Goal: Complete application form

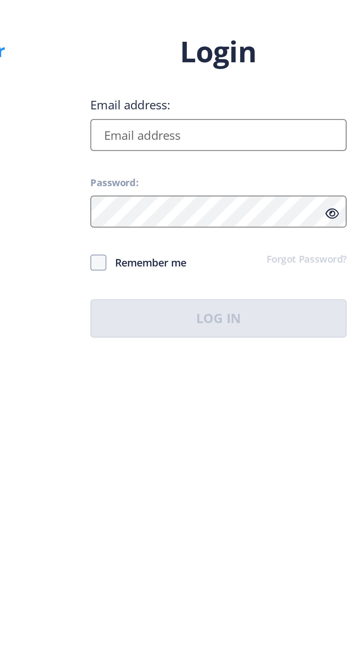
type input "[EMAIL_ADDRESS][DOMAIN_NAME]"
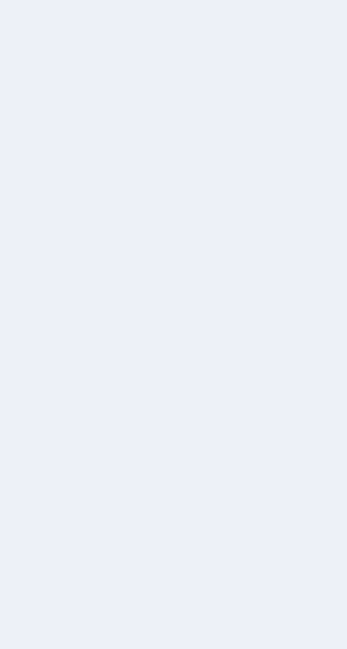
click at [257, 422] on nb-layout-column at bounding box center [183, 327] width 327 height 601
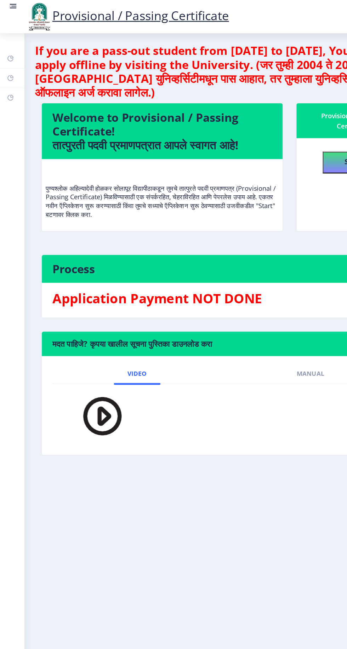
click at [9, 8] on rect at bounding box center [10, 4] width 7 height 7
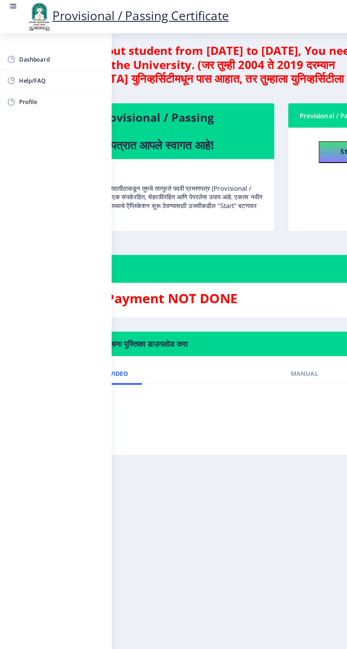
click at [33, 89] on link "Profile" at bounding box center [45, 82] width 91 height 17
select select
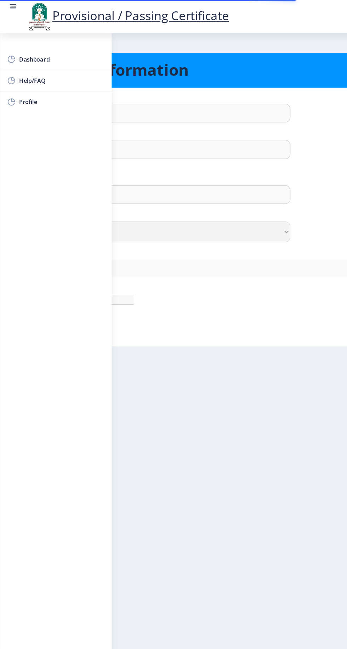
type input "PALLAVI"
type input "PASWAN"
type input "[PERSON_NAME]"
select select "[DEMOGRAPHIC_DATA]"
type input "[EMAIL_ADDRESS][DOMAIN_NAME]"
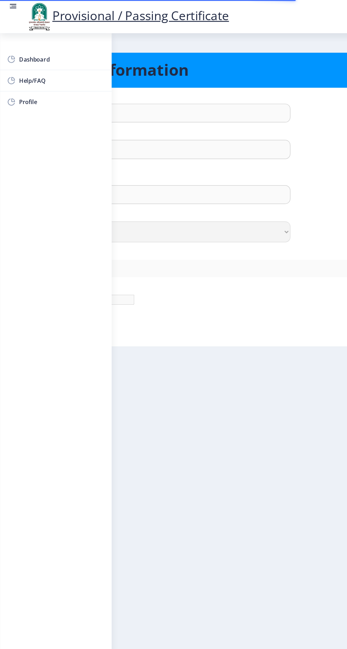
type input "9235661878"
click at [8, 8] on rect at bounding box center [10, 4] width 7 height 7
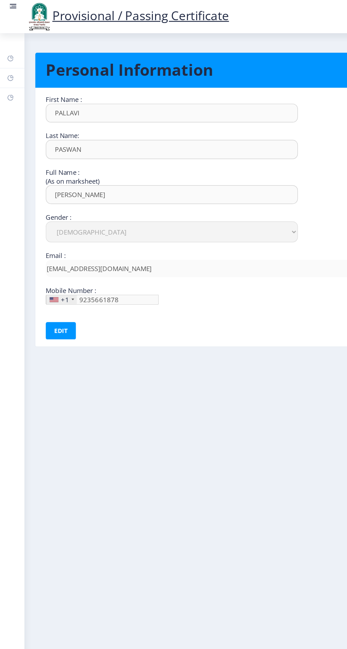
click at [11, 5] on rect at bounding box center [11, 5] width 4 height 1
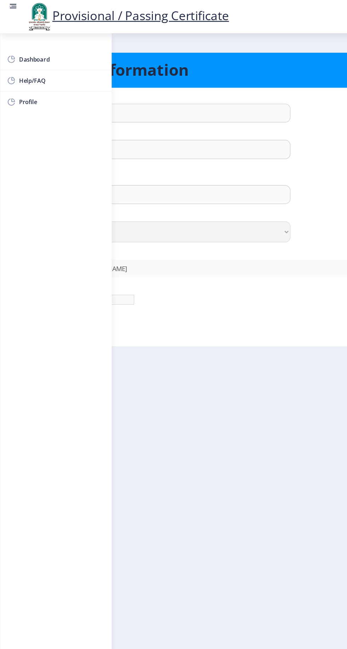
click at [44, 47] on span "Dashboard" at bounding box center [50, 48] width 69 height 8
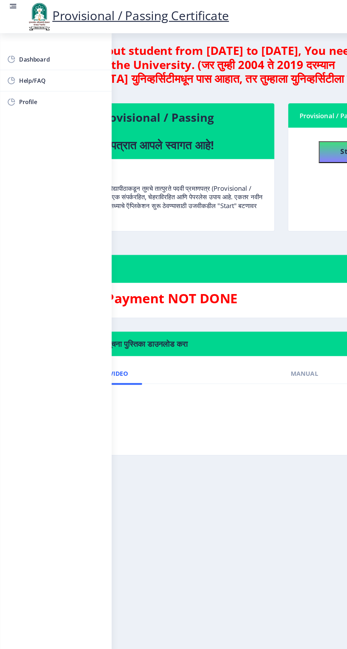
click at [8, 5] on circle at bounding box center [8, 5] width 1 height 1
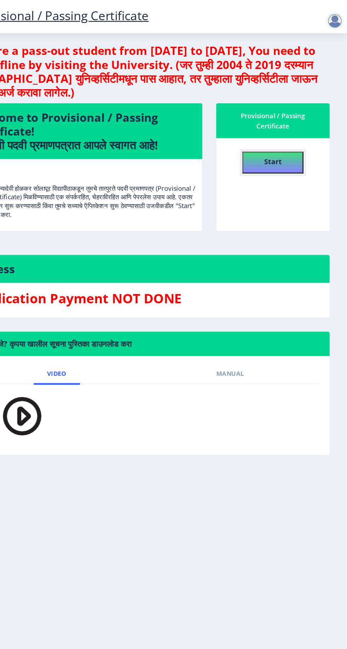
click at [296, 130] on button "Start" at bounding box center [287, 132] width 50 height 18
select select
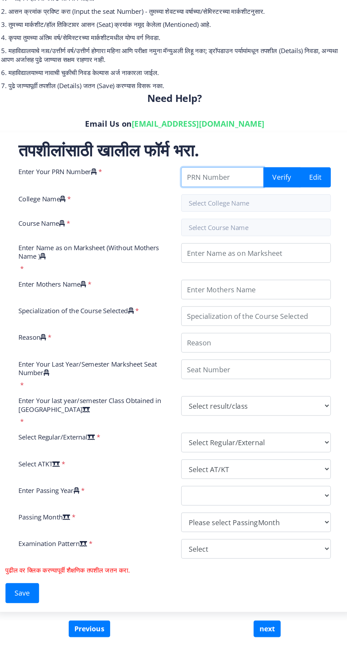
click at [220, 228] on input "Enter Your PRN Number" at bounding box center [222, 230] width 67 height 16
click at [232, 232] on input "201632" at bounding box center [222, 230] width 67 height 16
click at [228, 231] on input "2016032" at bounding box center [222, 230] width 67 height 16
click at [239, 231] on input "20160325000160" at bounding box center [222, 230] width 67 height 16
type input "2016032500016023"
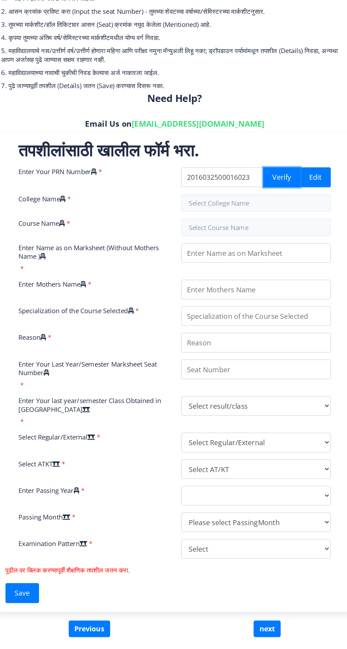
click at [268, 233] on button "Verify" at bounding box center [270, 230] width 30 height 16
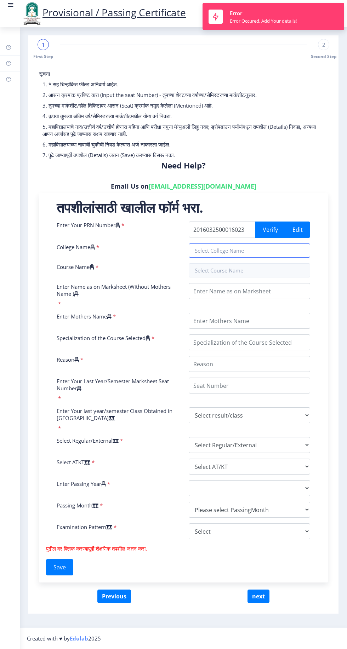
click at [235, 248] on input "text" at bounding box center [249, 251] width 121 height 14
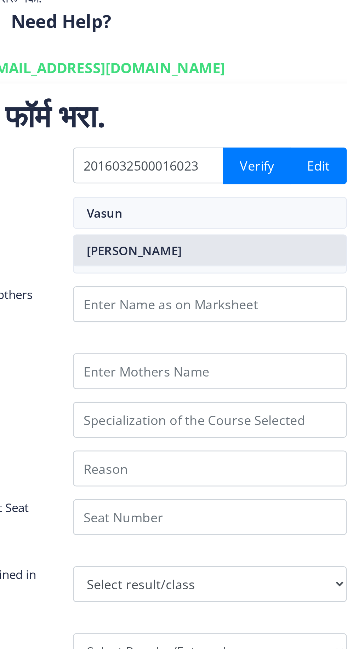
click at [275, 268] on nb-option "[PERSON_NAME]" at bounding box center [249, 267] width 121 height 13
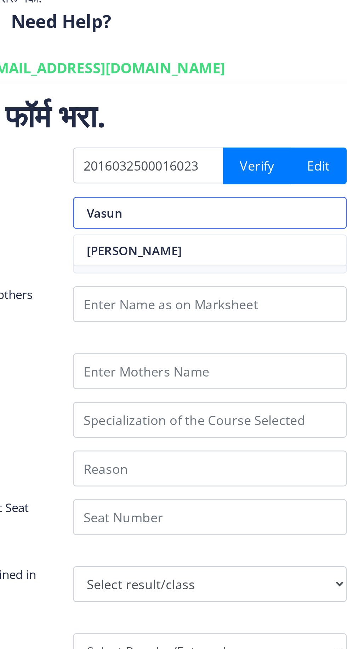
type input "[PERSON_NAME]"
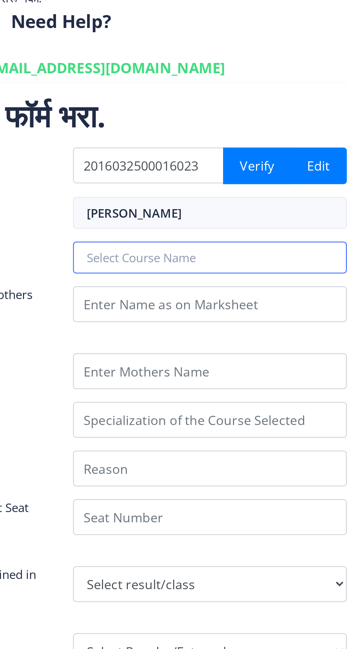
click at [249, 270] on input "text" at bounding box center [249, 270] width 121 height 14
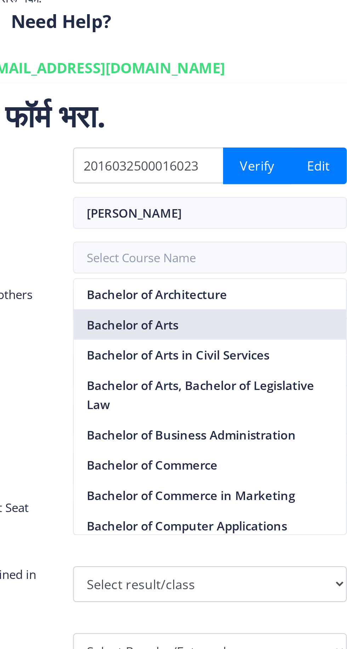
click at [244, 298] on nb-option "Bachelor of Arts" at bounding box center [249, 300] width 121 height 13
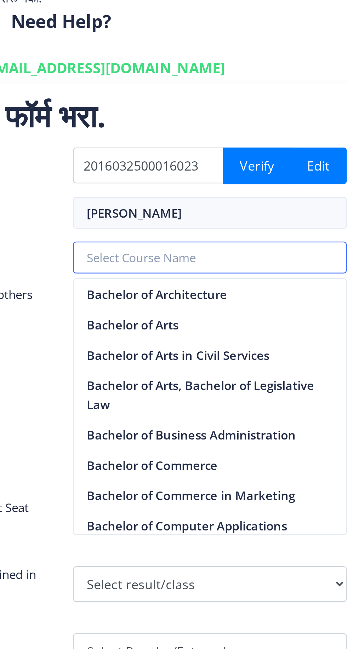
type input "Bachelor of Arts"
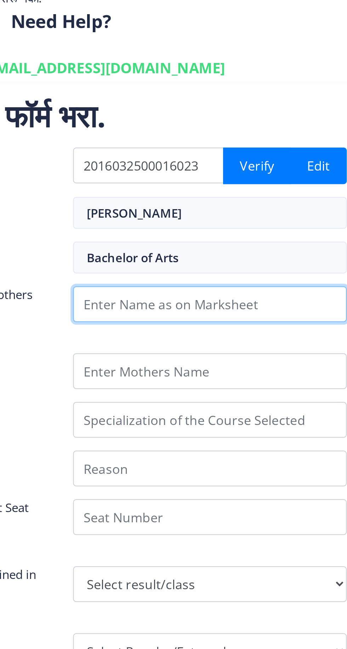
click at [243, 292] on input "Enter Name as on Marksheet (Without Mothers Name )" at bounding box center [249, 291] width 121 height 16
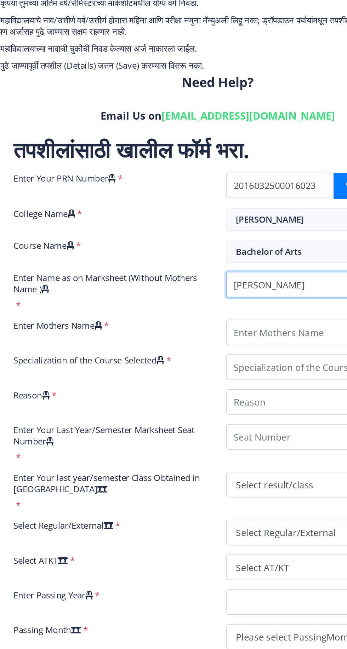
type input "[PERSON_NAME]"
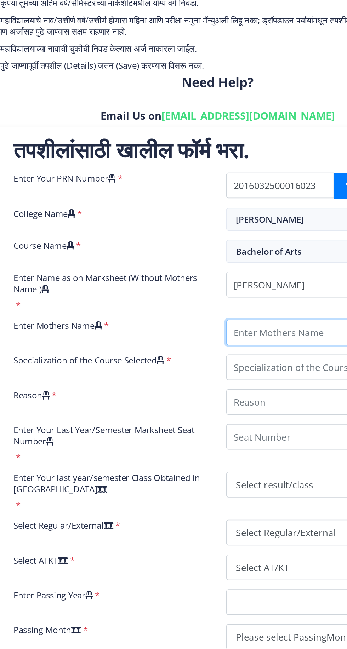
click at [237, 323] on input "Enter Mothers Name" at bounding box center [249, 321] width 121 height 16
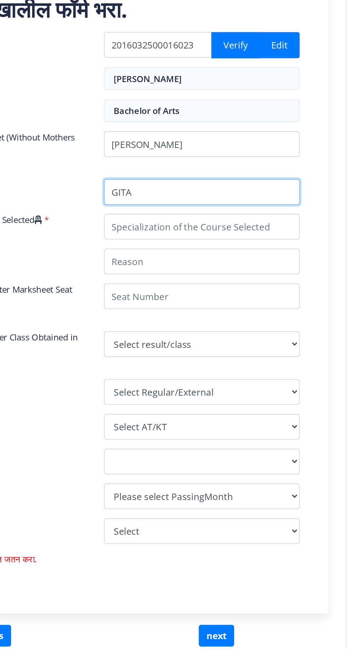
type input "GITA"
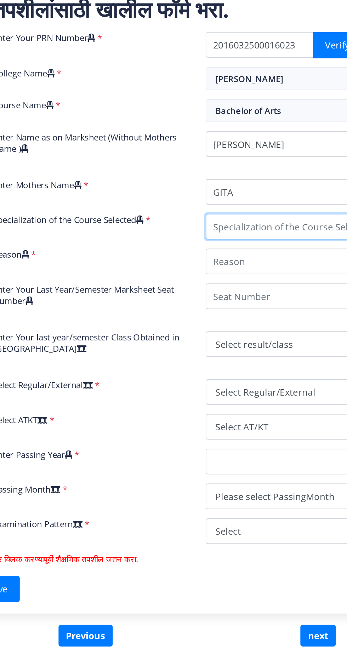
click at [232, 343] on input "Specialization of the Course Selected" at bounding box center [249, 343] width 121 height 16
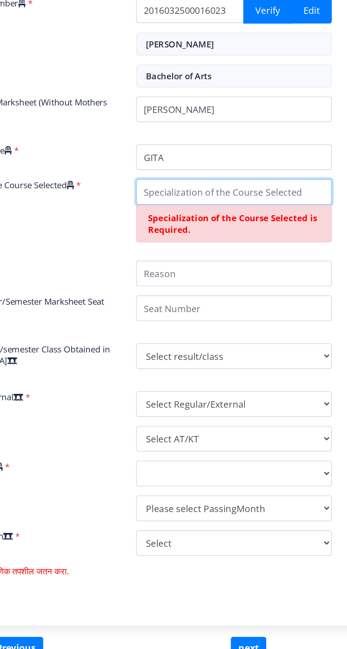
click at [240, 341] on input "Specialization of the Course Selected" at bounding box center [249, 343] width 121 height 16
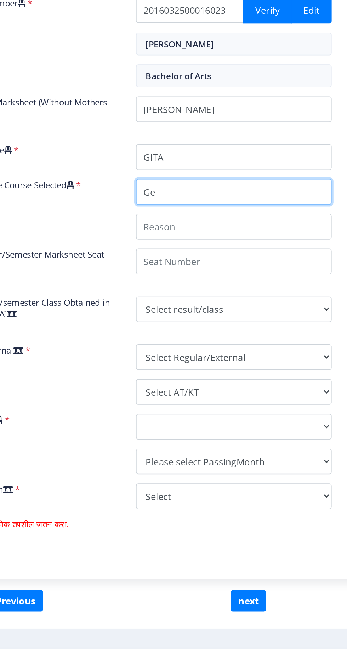
type input "G"
click at [255, 342] on input "Specialization of the Course Selected" at bounding box center [249, 343] width 121 height 16
type input "GEOGRAPHY"
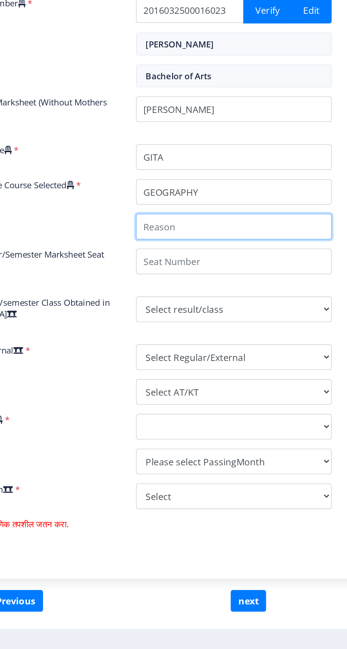
click at [244, 366] on input "Reason" at bounding box center [249, 364] width 121 height 16
type input "M"
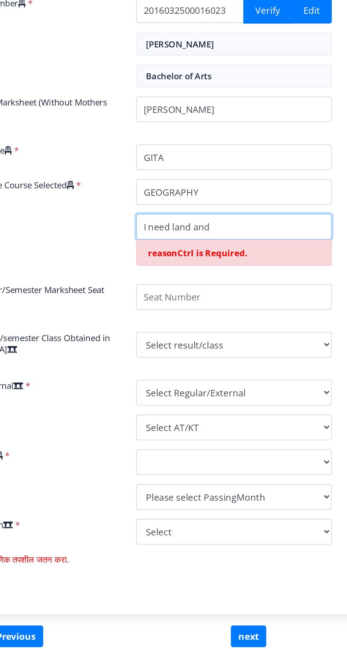
type input "I need land and"
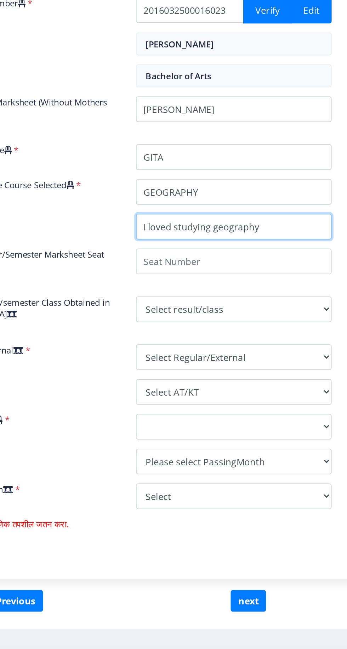
type input "I loved studying geography"
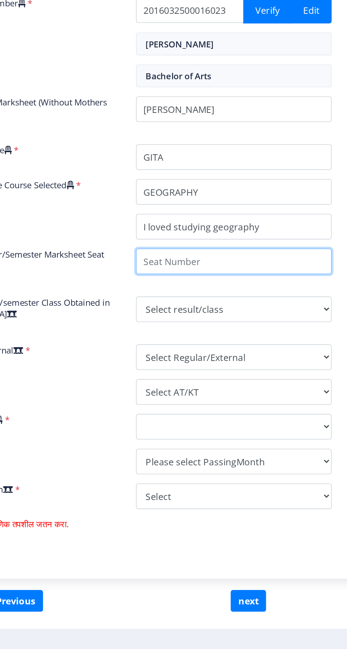
click at [254, 387] on input "Enter Your Last Year/Semester Marksheet Seat Number" at bounding box center [249, 386] width 121 height 16
click at [258, 388] on input "Enter Your Last Year/Semester Marksheet Seat Number" at bounding box center [249, 386] width 121 height 16
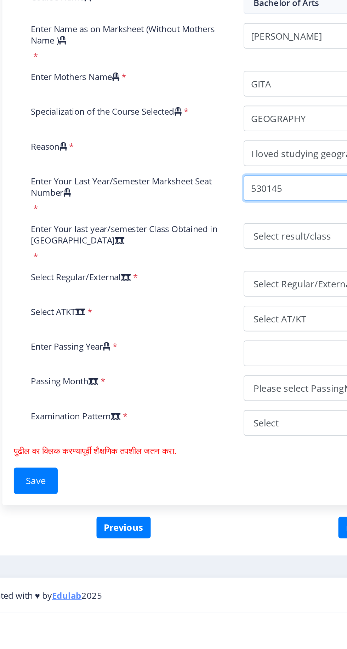
type input "530145"
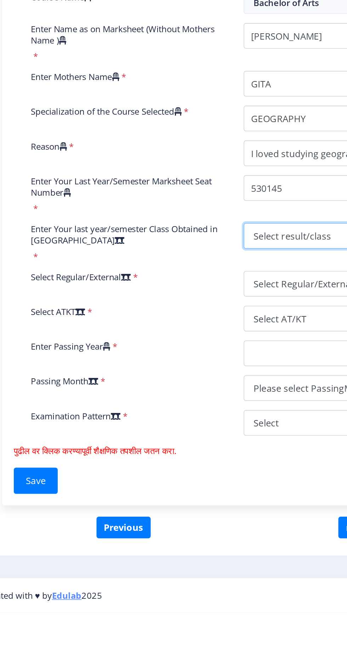
click at [213, 415] on select "Select result/class DISTINCTION FIRST CLASS HIGHER SECOND CLASS SECOND CLASS PA…" at bounding box center [249, 416] width 121 height 16
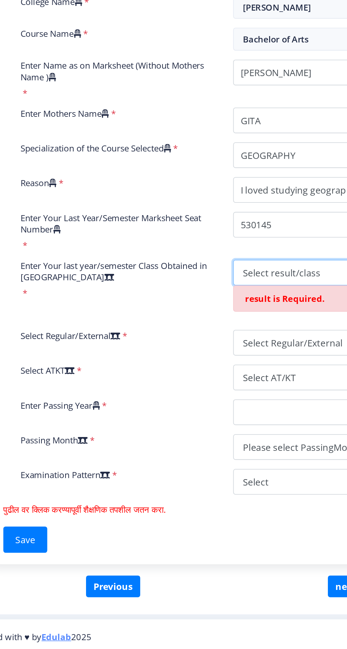
click at [218, 414] on select "Select result/class DISTINCTION FIRST CLASS HIGHER SECOND CLASS SECOND CLASS PA…" at bounding box center [249, 416] width 121 height 16
select select "Grade A+"
click at [189, 408] on select "Select result/class DISTINCTION FIRST CLASS HIGHER SECOND CLASS SECOND CLASS PA…" at bounding box center [249, 416] width 121 height 16
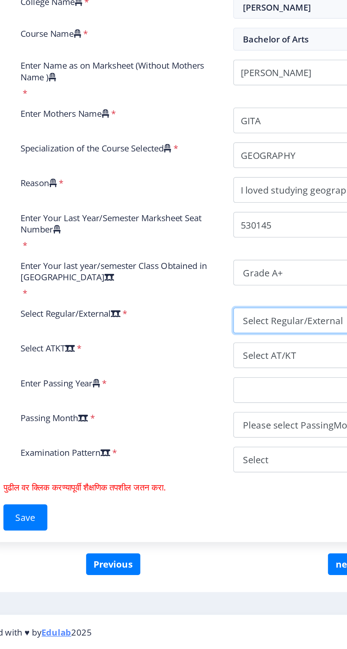
click at [219, 442] on select "Select Regular/External Regular External Special" at bounding box center [249, 445] width 121 height 16
select select "Regular"
click at [189, 437] on select "Select Regular/External Regular External Special" at bounding box center [249, 445] width 121 height 16
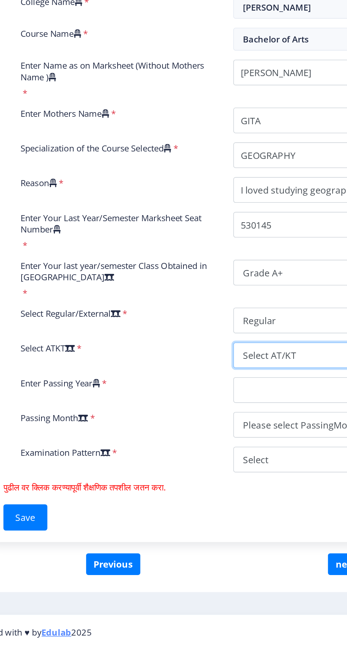
click at [217, 464] on select "Select AT/KT None ATKT" at bounding box center [249, 467] width 121 height 16
select select "None"
click at [189, 459] on select "Select AT/KT None ATKT" at bounding box center [249, 467] width 121 height 16
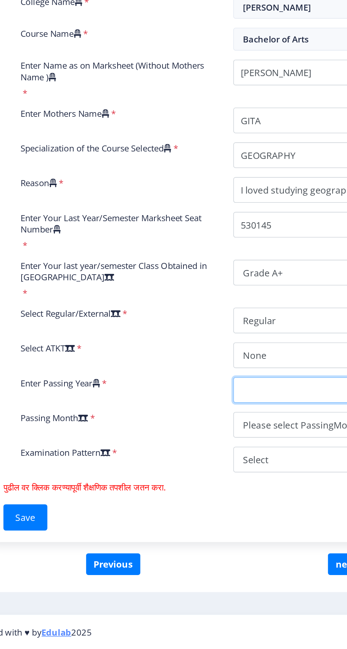
click at [212, 491] on select "2025 2024 2023 2022 2021 2020 2019 2018 2017 2016 2015 2014 2013 2012 2011 2010…" at bounding box center [249, 488] width 121 height 16
select select "2016"
click at [189, 480] on select "2025 2024 2023 2022 2021 2020 2019 2018 2017 2016 2015 2014 2013 2012 2011 2010…" at bounding box center [249, 488] width 121 height 16
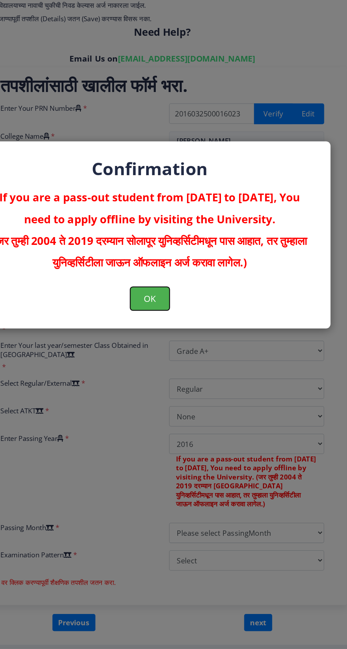
click at [181, 379] on button "OK" at bounding box center [173, 374] width 31 height 18
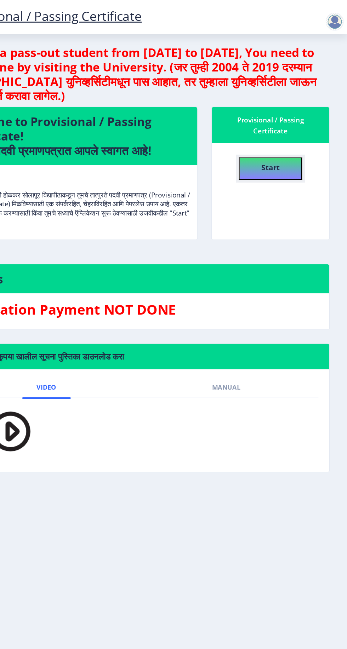
click at [302, 126] on button "Start" at bounding box center [287, 132] width 50 height 18
select select
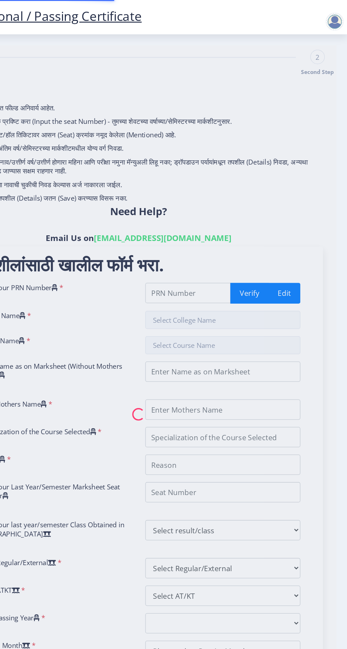
click at [220, 230] on nb-spinner at bounding box center [183, 324] width 310 height 579
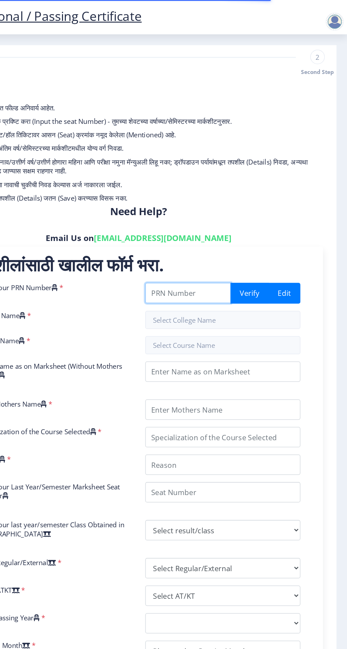
click at [218, 232] on input "Enter Your PRN Number" at bounding box center [222, 230] width 67 height 16
click at [249, 229] on input "2016032500016023" at bounding box center [222, 230] width 67 height 16
click at [221, 227] on input "2016032500016023" at bounding box center [222, 230] width 67 height 16
click at [248, 229] on input "201603250016023" at bounding box center [222, 230] width 67 height 16
click at [237, 232] on input "201603250016023" at bounding box center [222, 230] width 67 height 16
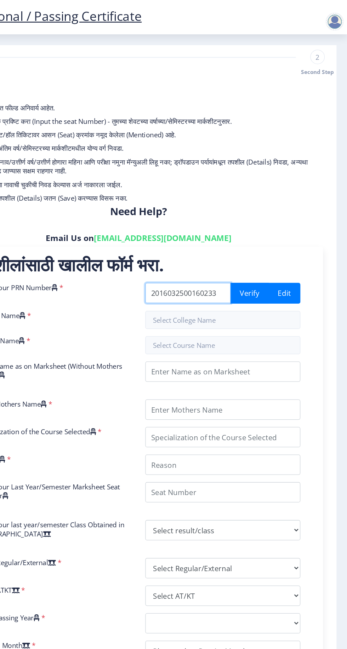
type input "2016032500160233"
click at [264, 237] on button "Verify" at bounding box center [270, 230] width 30 height 16
click at [228, 250] on input "text" at bounding box center [249, 251] width 121 height 14
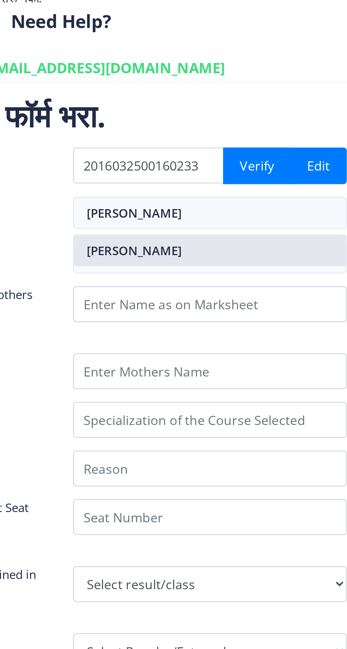
click at [252, 272] on nb-option "[PERSON_NAME]" at bounding box center [249, 267] width 121 height 13
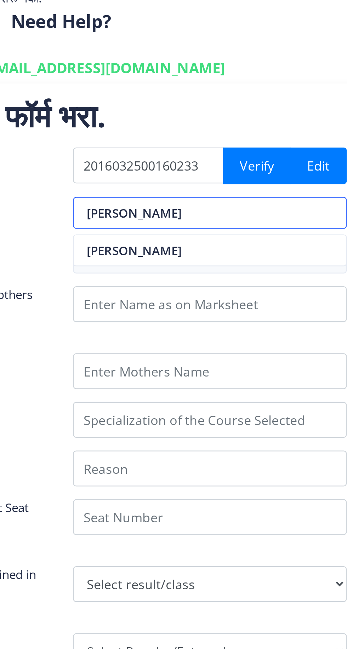
type input "[PERSON_NAME]"
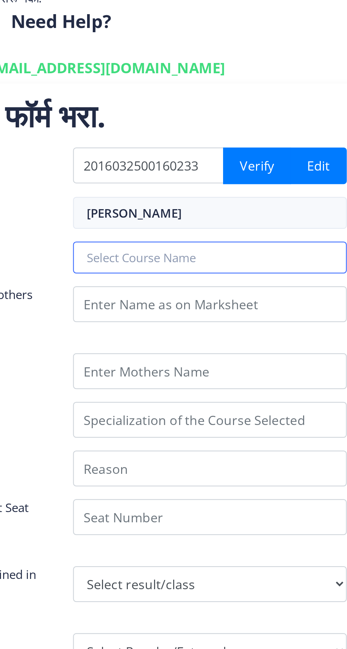
click at [266, 272] on input "text" at bounding box center [249, 270] width 121 height 14
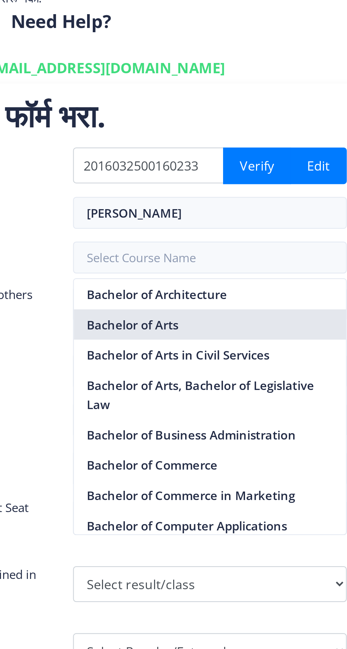
click at [252, 301] on nb-option "Bachelor of Arts" at bounding box center [249, 300] width 121 height 13
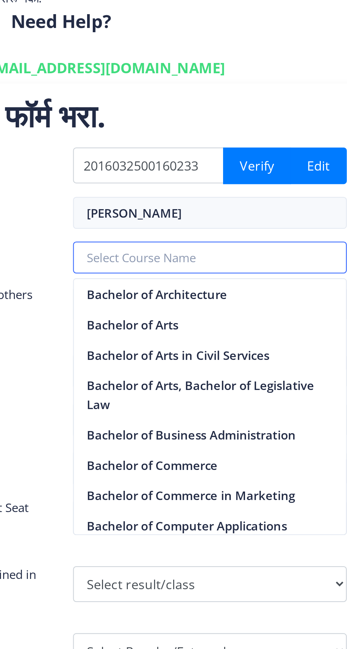
type input "Bachelor of Arts"
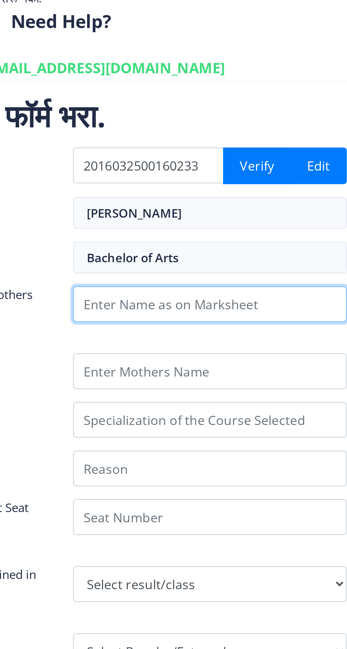
click at [271, 294] on input "Enter Name as on Marksheet (Without Mothers Name )" at bounding box center [249, 291] width 121 height 16
type input "[PERSON_NAME]"
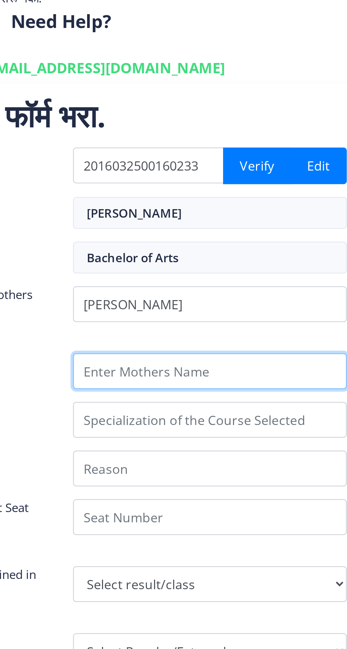
click at [277, 318] on input "Enter Mothers Name" at bounding box center [249, 321] width 121 height 16
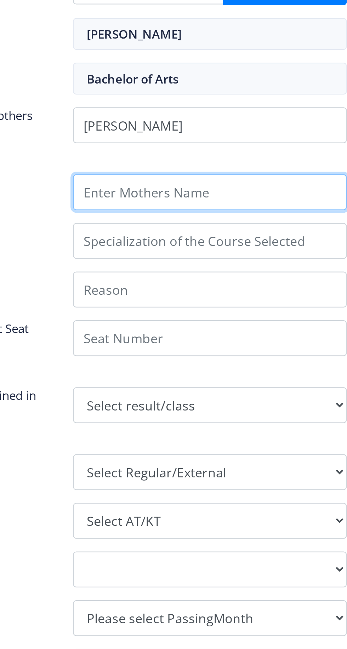
type input "GITA"
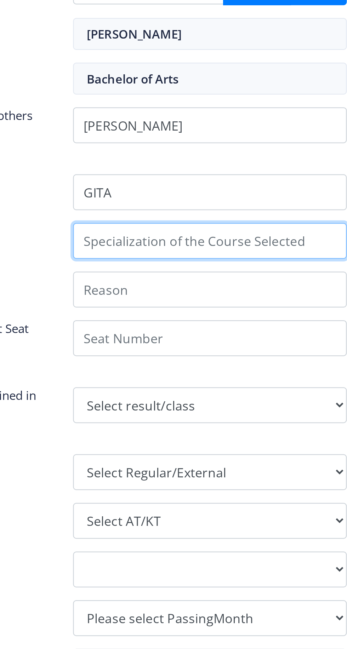
click at [273, 344] on input "Specialization of the Course Selected" at bounding box center [249, 343] width 121 height 16
type input "GEOGRAPHY"
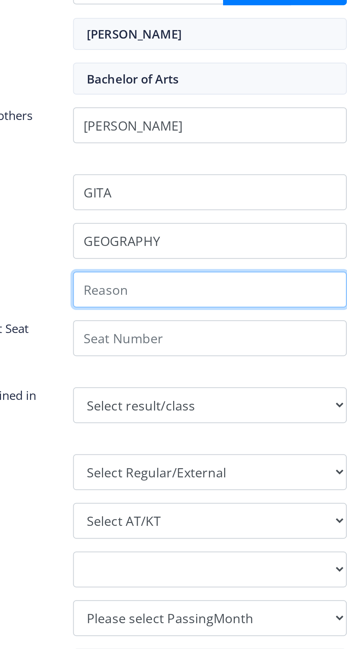
click at [266, 367] on input "Reason" at bounding box center [249, 364] width 121 height 16
type input "I loved studying geography"
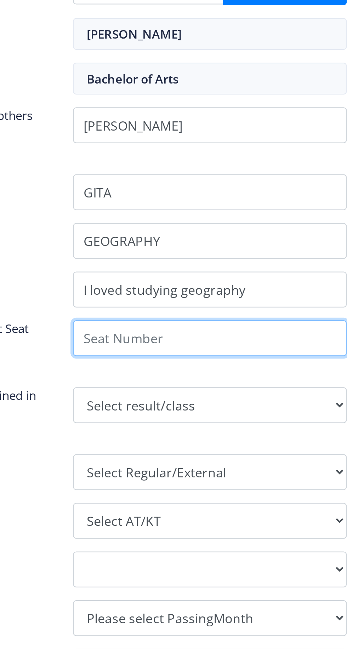
click at [267, 386] on input "Enter Your Last Year/Semester Marksheet Seat Number" at bounding box center [249, 386] width 121 height 16
type input "530145"
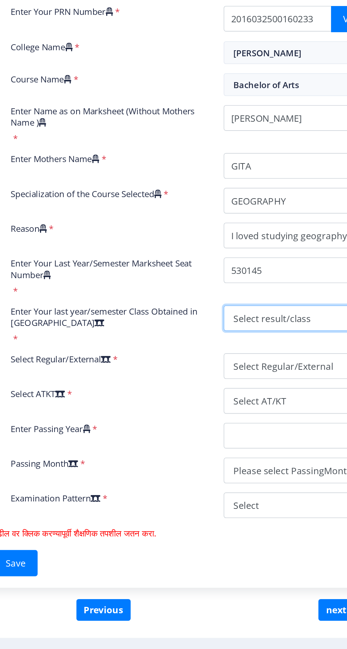
click at [224, 416] on select "Select result/class DISTINCTION FIRST CLASS HIGHER SECOND CLASS SECOND CLASS PA…" at bounding box center [249, 416] width 121 height 16
select select "Grade A+"
click at [189, 408] on select "Select result/class DISTINCTION FIRST CLASS HIGHER SECOND CLASS SECOND CLASS PA…" at bounding box center [249, 416] width 121 height 16
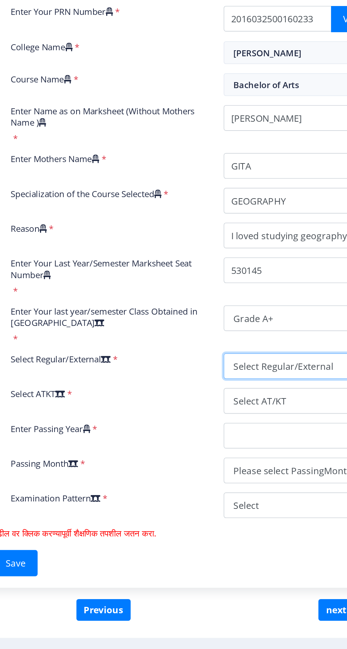
click at [222, 443] on select "Select Regular/External Regular External Special" at bounding box center [249, 445] width 121 height 16
select select "Regular"
click at [189, 437] on select "Select Regular/External Regular External Special" at bounding box center [249, 445] width 121 height 16
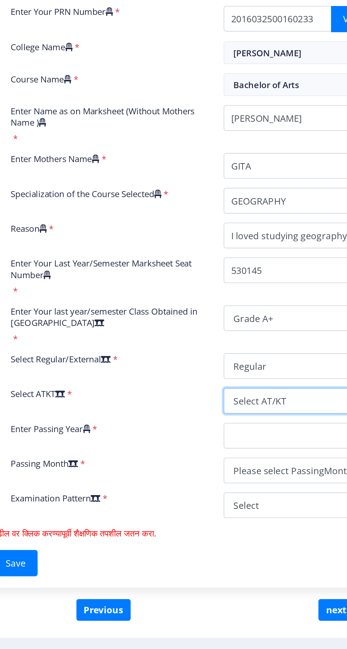
click at [223, 468] on select "Select AT/KT None ATKT" at bounding box center [249, 467] width 121 height 16
select select "None"
click at [189, 459] on select "Select AT/KT None ATKT" at bounding box center [249, 467] width 121 height 16
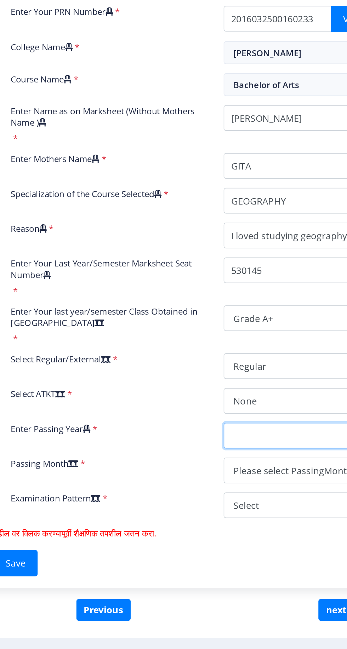
click at [218, 487] on select "2025 2024 2023 2022 2021 2020 2019 2018 2017 2016 2015 2014 2013 2012 2011 2010…" at bounding box center [249, 488] width 121 height 16
select select "2019"
click at [189, 480] on select "2025 2024 2023 2022 2021 2020 2019 2018 2017 2016 2015 2014 2013 2012 2011 2010…" at bounding box center [249, 488] width 121 height 16
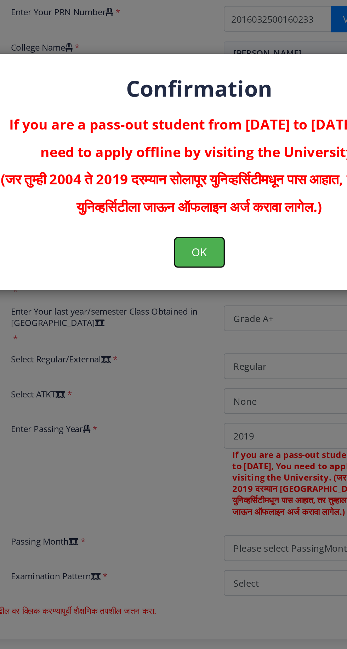
click at [186, 383] on button "OK" at bounding box center [173, 374] width 31 height 18
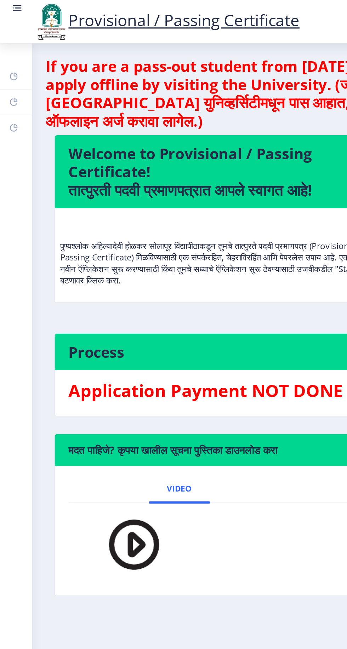
click at [7, 8] on rect at bounding box center [10, 4] width 7 height 7
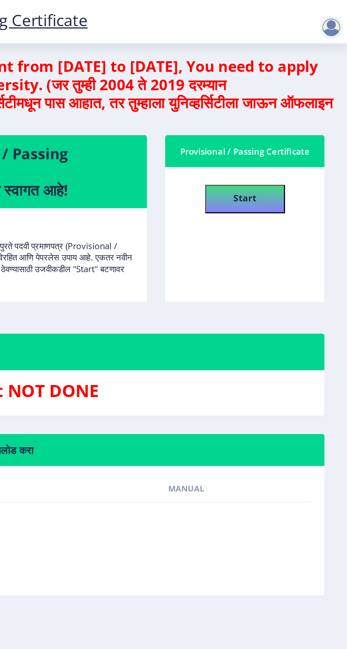
click at [341, 16] on div at bounding box center [337, 17] width 14 height 14
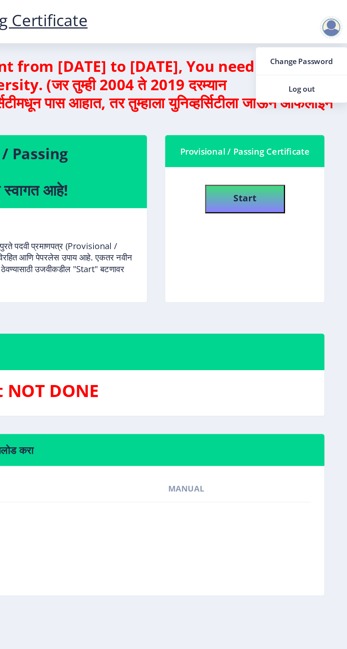
click at [321, 58] on span "Log out" at bounding box center [318, 55] width 45 height 8
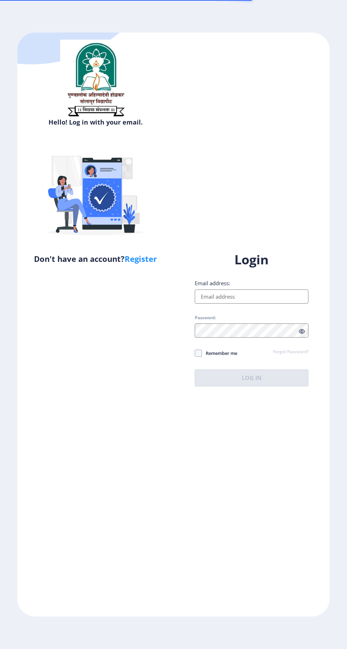
click at [254, 304] on input "Email address:" at bounding box center [252, 297] width 114 height 14
type input "[EMAIL_ADDRESS][DOMAIN_NAME]"
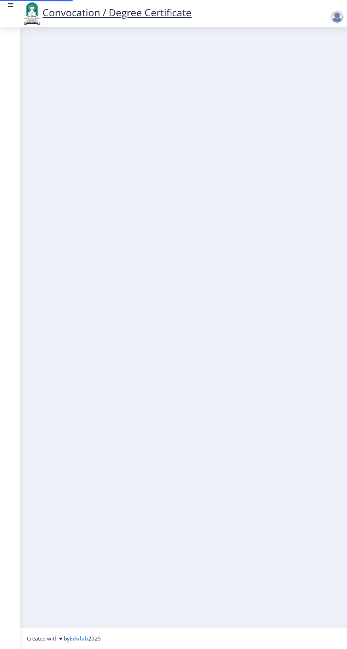
click at [275, 435] on nb-layout-column at bounding box center [183, 327] width 327 height 601
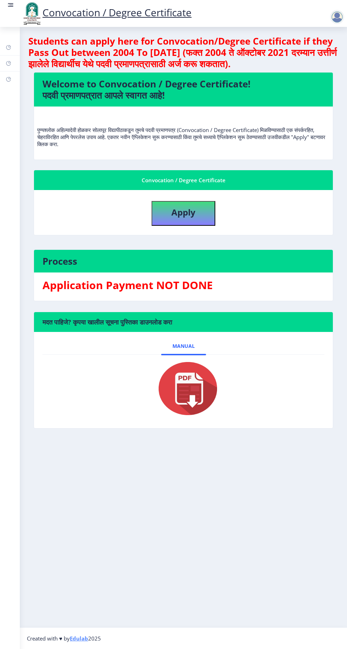
click at [204, 399] on img at bounding box center [183, 388] width 71 height 57
click at [190, 393] on img at bounding box center [183, 388] width 71 height 57
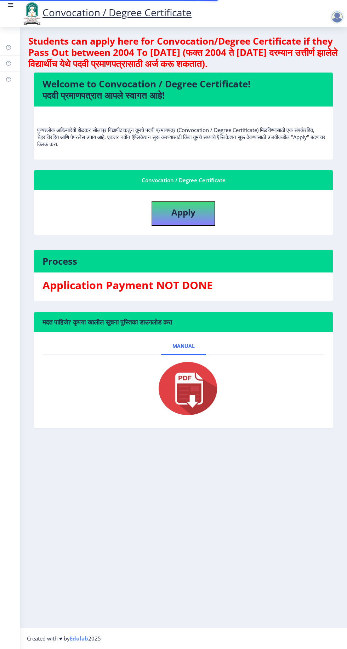
click at [336, 22] on div at bounding box center [337, 17] width 14 height 14
click at [319, 55] on span "Log out" at bounding box center [318, 55] width 45 height 8
